Goal: Task Accomplishment & Management: Use online tool/utility

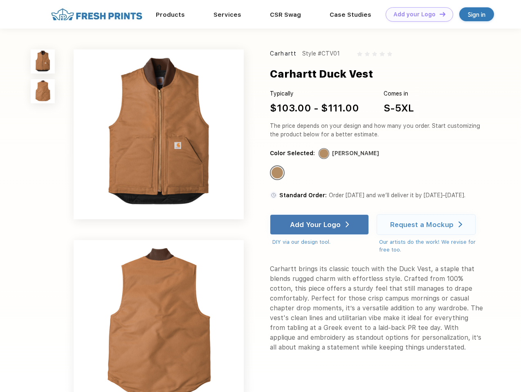
click at [416, 14] on link "Add your Logo Design Tool" at bounding box center [418, 14] width 67 height 14
click at [0, 0] on div "Design Tool" at bounding box center [0, 0] width 0 height 0
click at [439, 14] on link "Add your Logo Design Tool" at bounding box center [418, 14] width 67 height 14
click at [43, 61] on img at bounding box center [43, 61] width 24 height 24
click at [43, 92] on img at bounding box center [43, 91] width 24 height 24
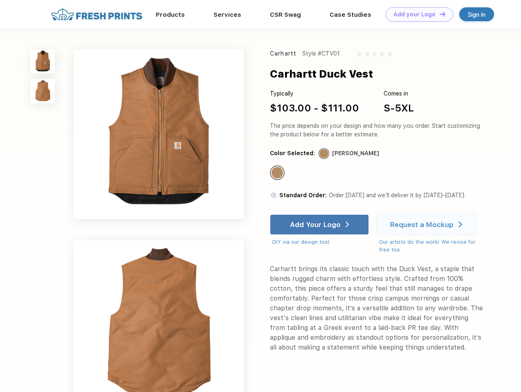
click at [278, 173] on div "Standard Color" at bounding box center [276, 172] width 11 height 11
click at [320, 225] on div "Add Your Logo" at bounding box center [315, 225] width 51 height 8
click at [427, 225] on div "Request a Mockup" at bounding box center [421, 225] width 63 height 8
